Goal: Find specific page/section: Find specific page/section

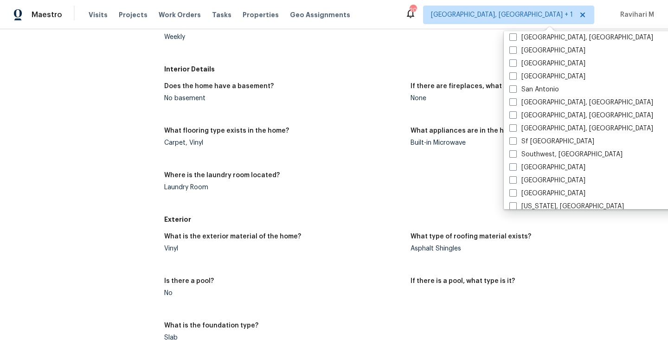
scroll to position [621, 0]
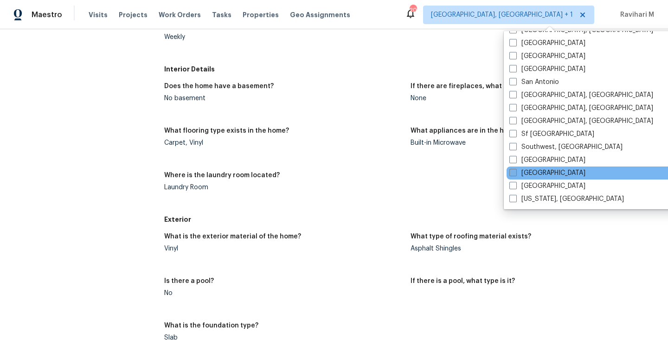
click at [513, 170] on span at bounding box center [512, 172] width 7 height 7
click at [513, 170] on input "[GEOGRAPHIC_DATA]" at bounding box center [512, 171] width 6 height 6
checkbox input "true"
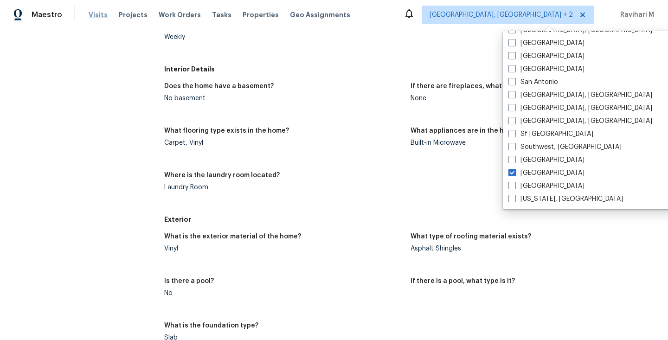
click at [99, 19] on span "Visits" at bounding box center [98, 14] width 19 height 9
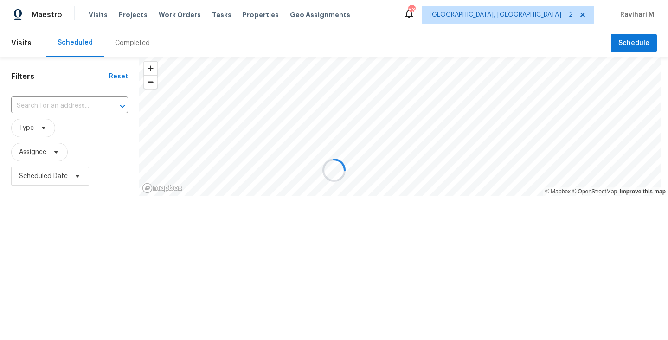
click at [135, 47] on div at bounding box center [334, 170] width 668 height 340
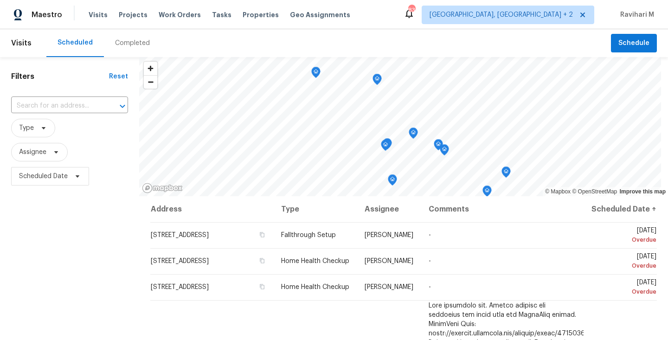
click at [135, 47] on div "Completed" at bounding box center [132, 42] width 35 height 9
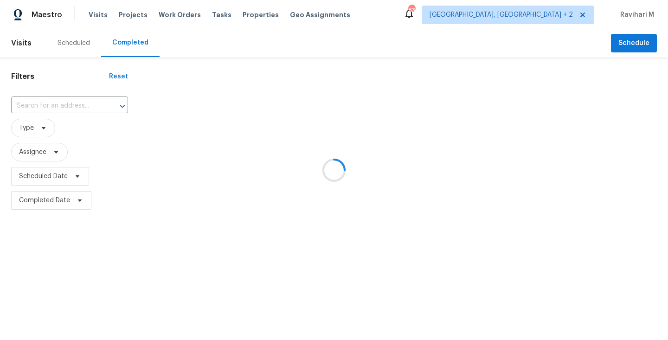
click at [135, 47] on div at bounding box center [334, 170] width 668 height 340
click at [41, 106] on div at bounding box center [334, 170] width 668 height 340
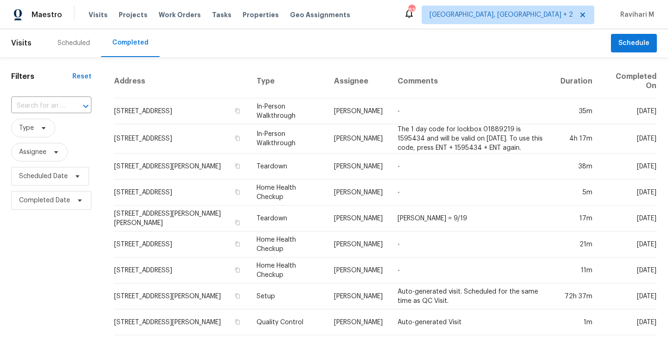
click at [41, 106] on input "text" at bounding box center [38, 106] width 54 height 14
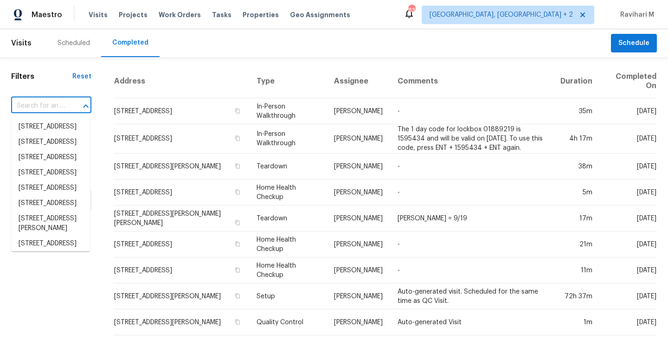
paste input "[STREET_ADDRESS]"
type input "[STREET_ADDRESS]"
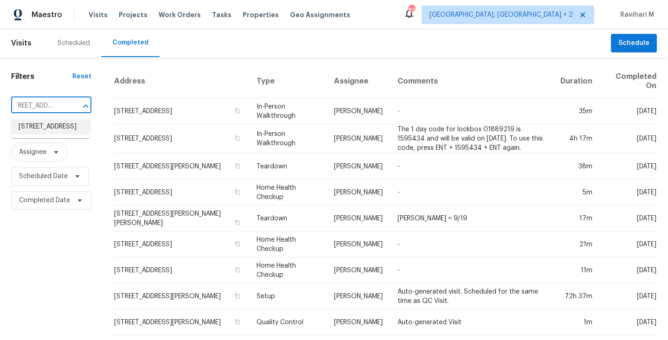
click at [41, 132] on li "[STREET_ADDRESS]" at bounding box center [50, 126] width 79 height 15
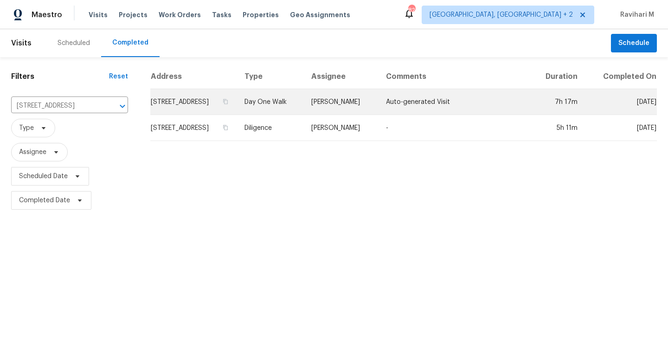
click at [237, 108] on td "[STREET_ADDRESS]" at bounding box center [193, 102] width 87 height 26
click at [242, 108] on html "Maestro Visits Projects Work Orders Tasks Properties Geo Assignments [GEOGRAPHI…" at bounding box center [334, 106] width 668 height 212
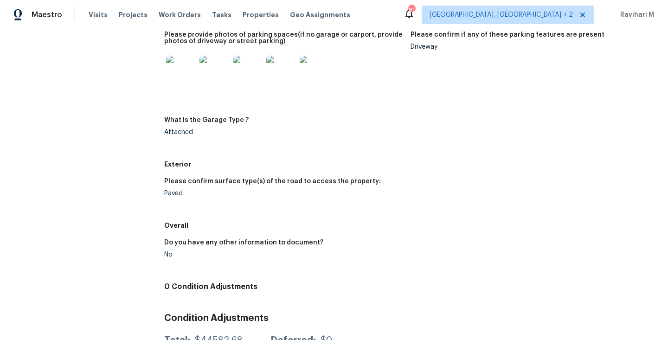
scroll to position [1167, 0]
